Goal: Transaction & Acquisition: Obtain resource

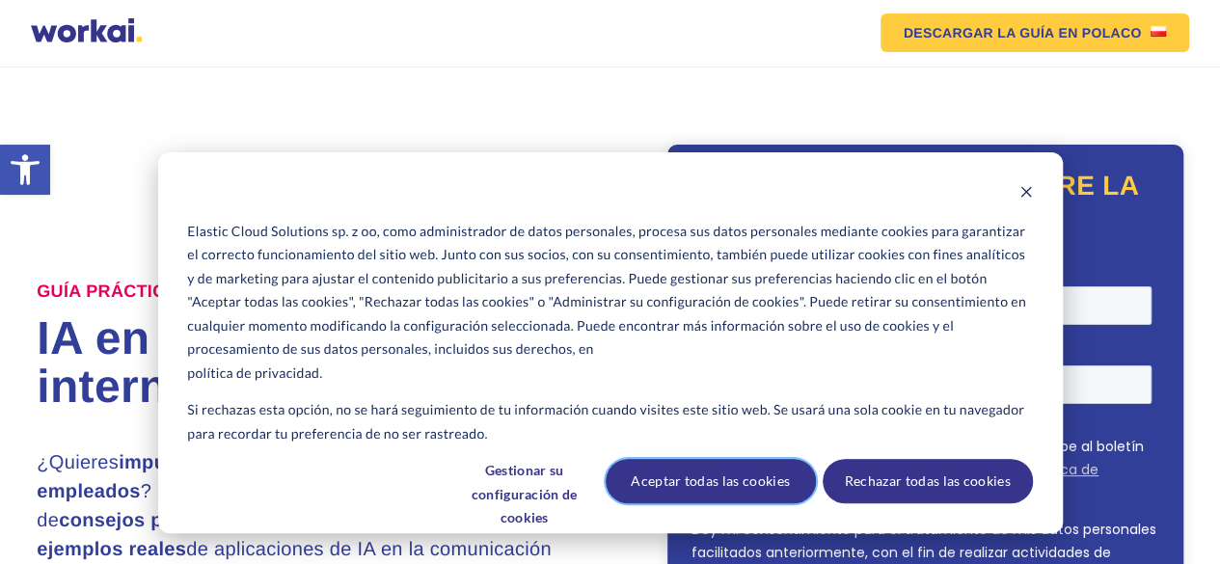
click at [755, 478] on font "Aceptar todas las cookies" at bounding box center [710, 482] width 159 height 24
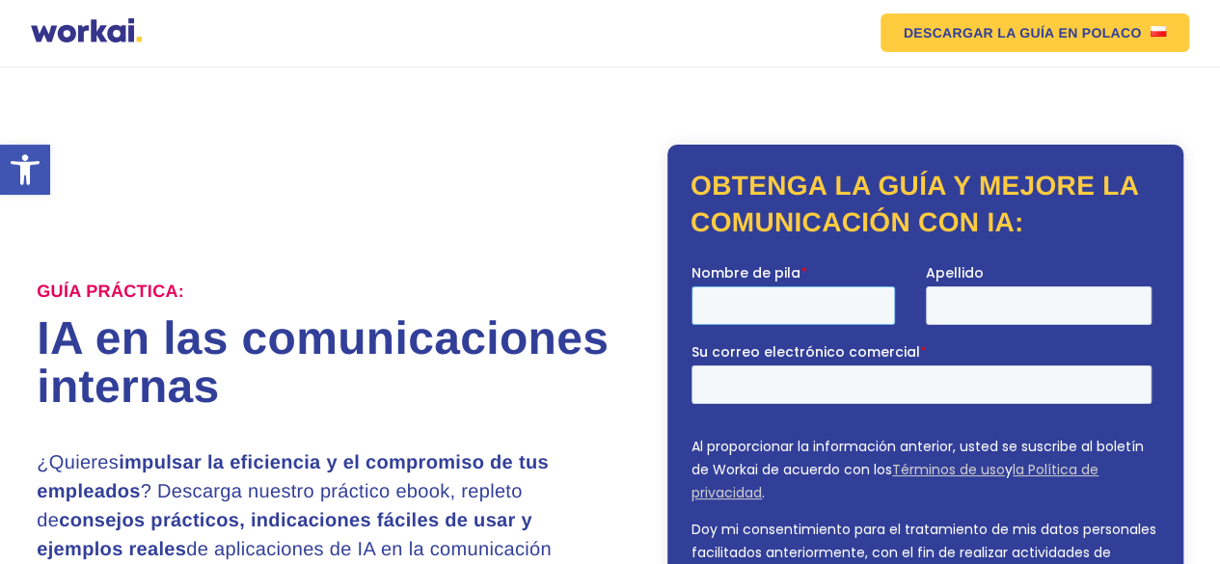
click at [733, 313] on input "Nombre de pila *" at bounding box center [794, 305] width 204 height 39
type input "[PERSON_NAME]"
click at [954, 310] on input "Apellido" at bounding box center [1039, 305] width 227 height 39
type input "[PERSON_NAME]"
click at [763, 394] on input "Su correo electrónico comercial *" at bounding box center [922, 385] width 460 height 39
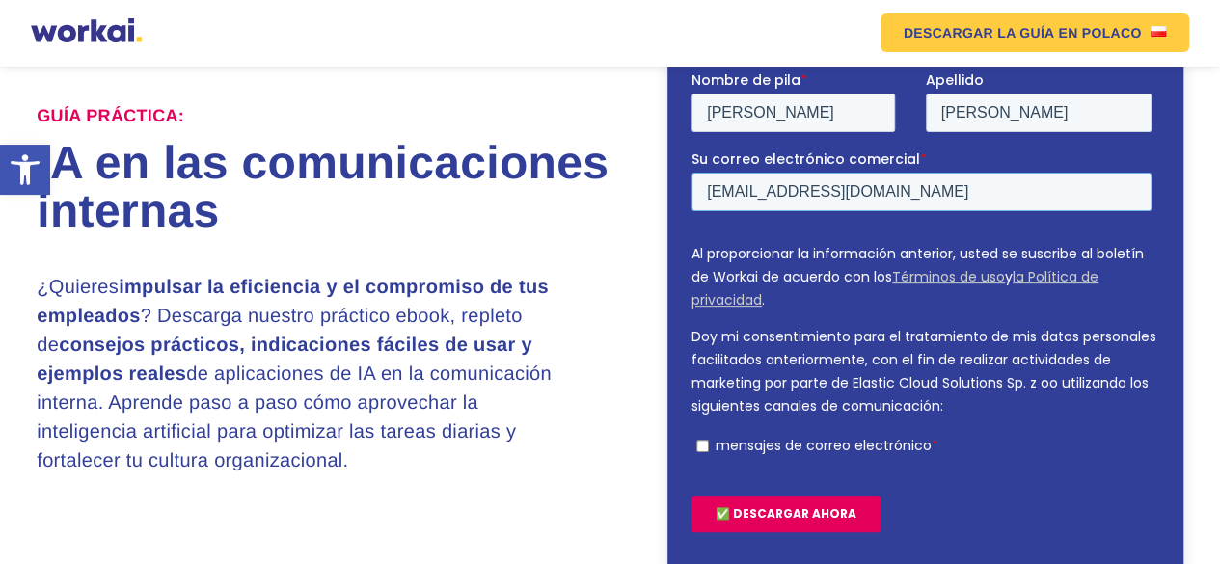
scroll to position [210, 0]
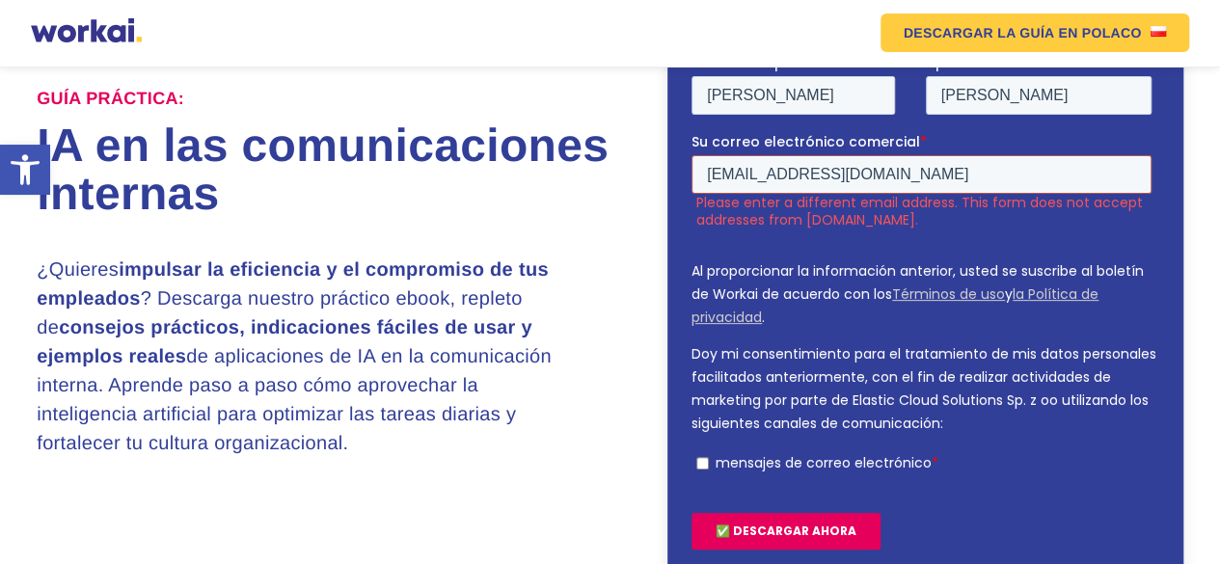
click at [803, 174] on input "[EMAIL_ADDRESS][DOMAIN_NAME]" at bounding box center [922, 174] width 460 height 39
type input "[EMAIL_ADDRESS][DOMAIN_NAME]"
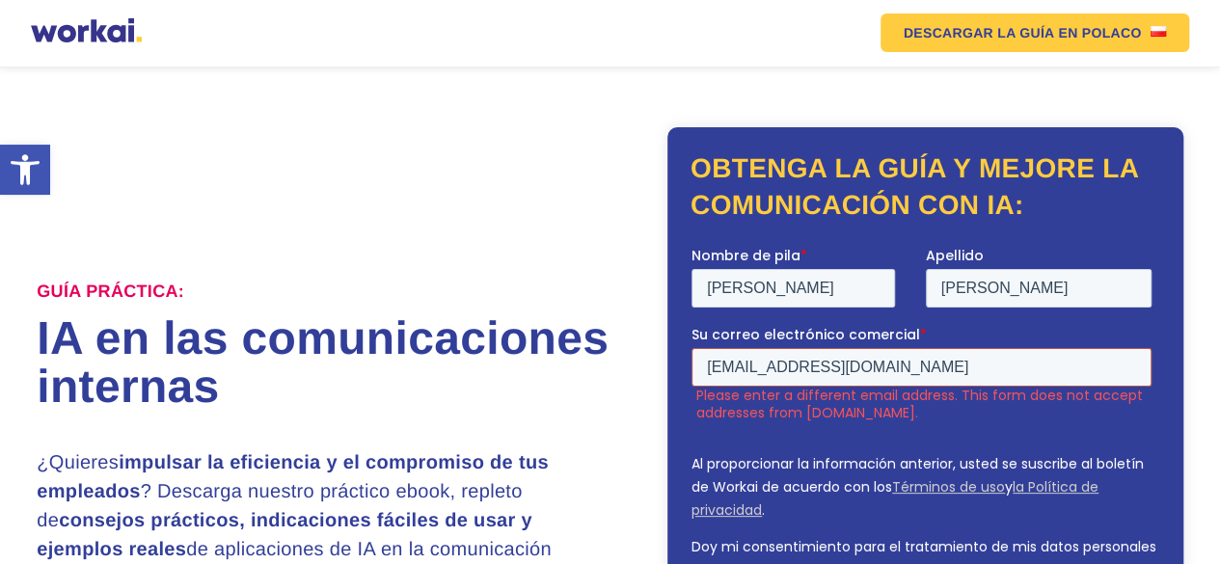
scroll to position [0, 0]
